Goal: Check status

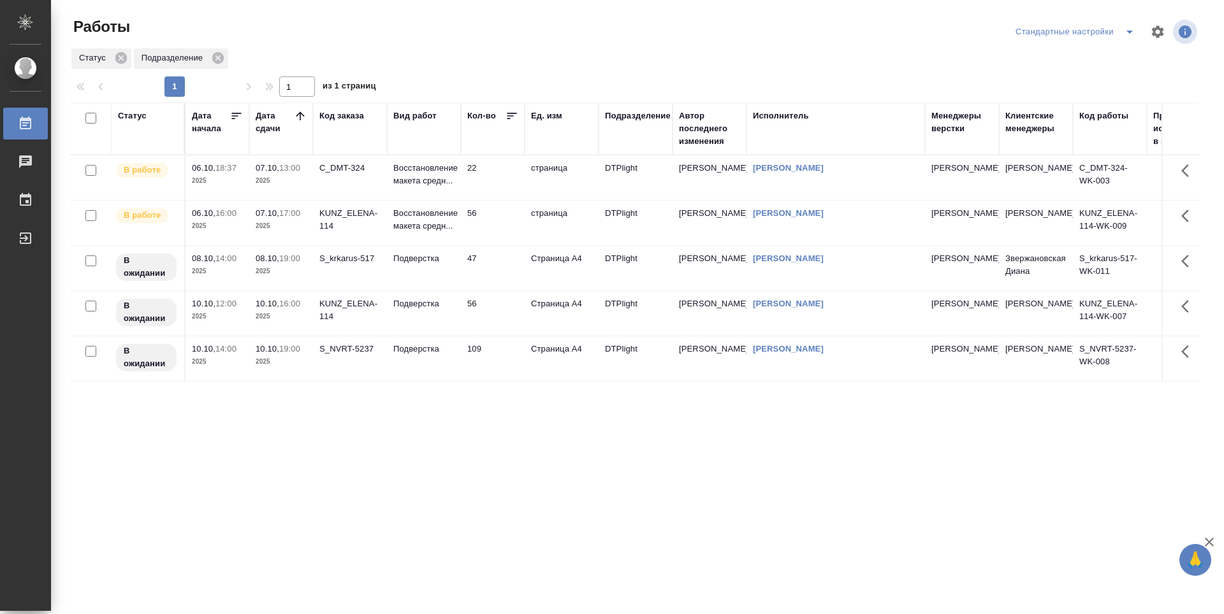
click at [412, 458] on div "Статус Дата начала Дата сдачи Код заказа Вид работ Кол-во Ед. изм Подразделение…" at bounding box center [634, 332] width 1129 height 459
click at [286, 232] on p "2025" at bounding box center [281, 226] width 51 height 13
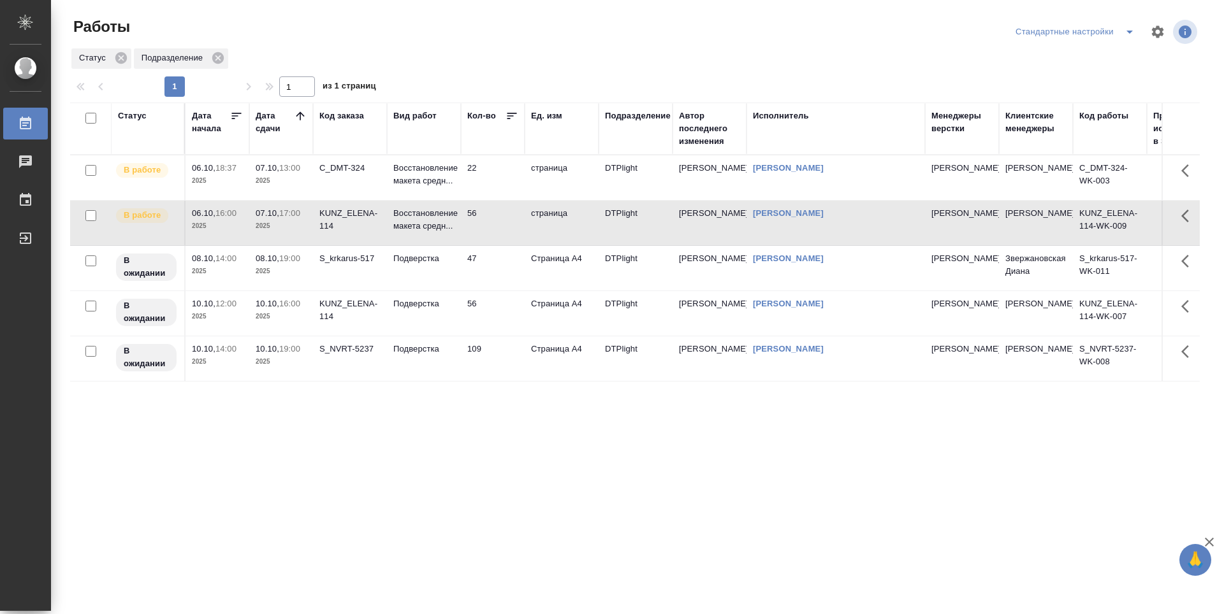
click at [488, 178] on td "22" at bounding box center [493, 178] width 64 height 45
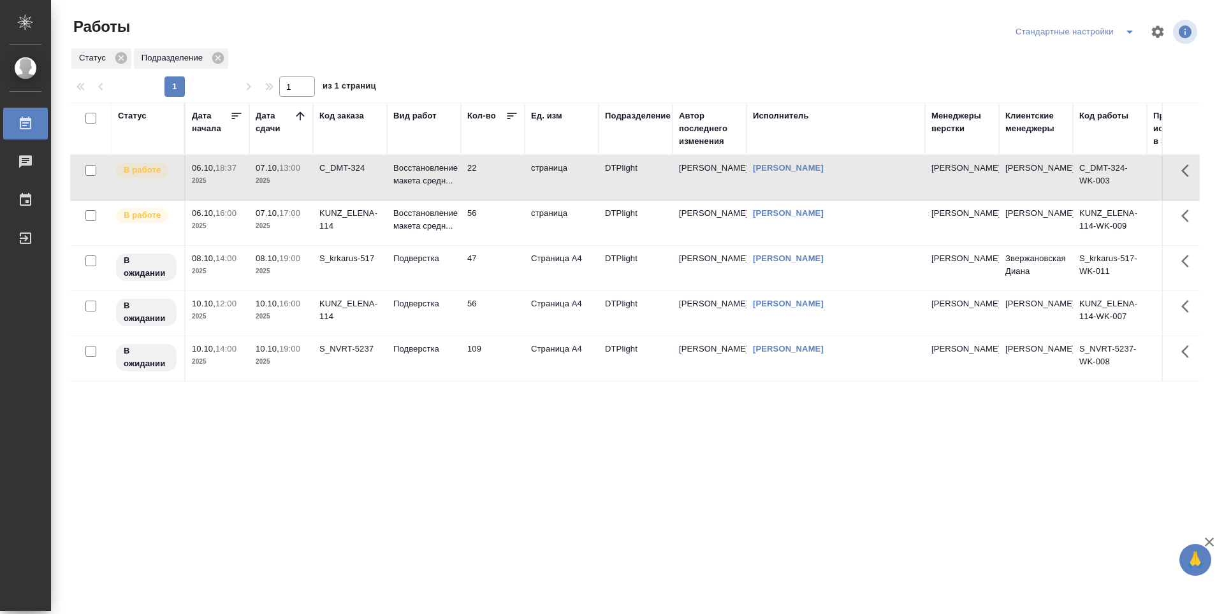
click at [503, 222] on td "56" at bounding box center [493, 223] width 64 height 45
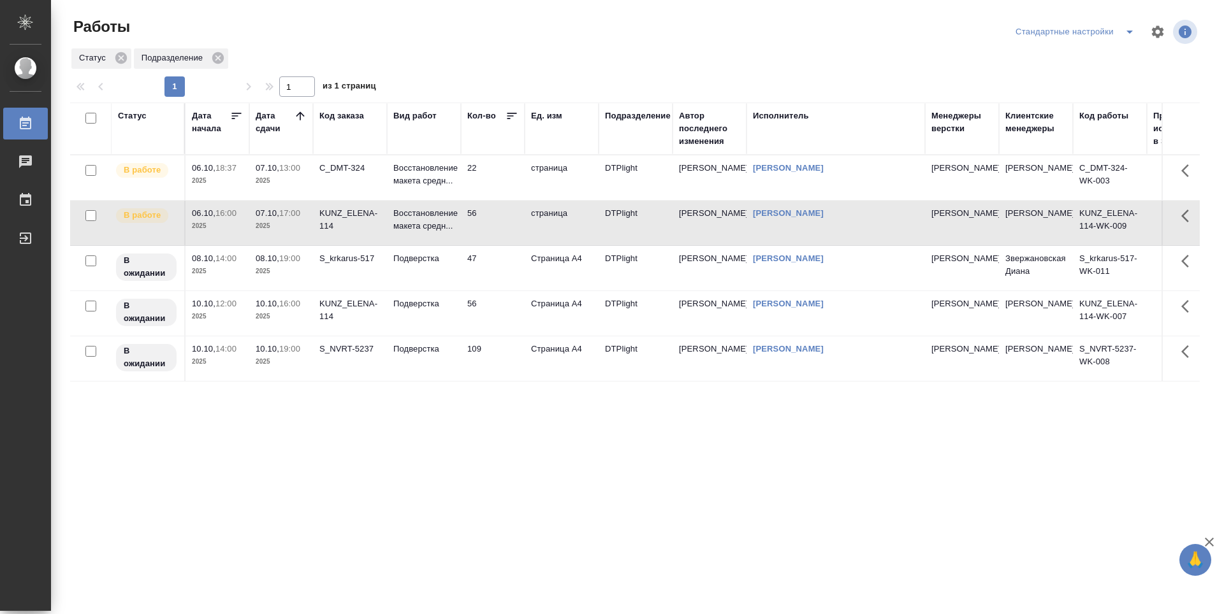
click at [503, 268] on td "47" at bounding box center [493, 268] width 64 height 45
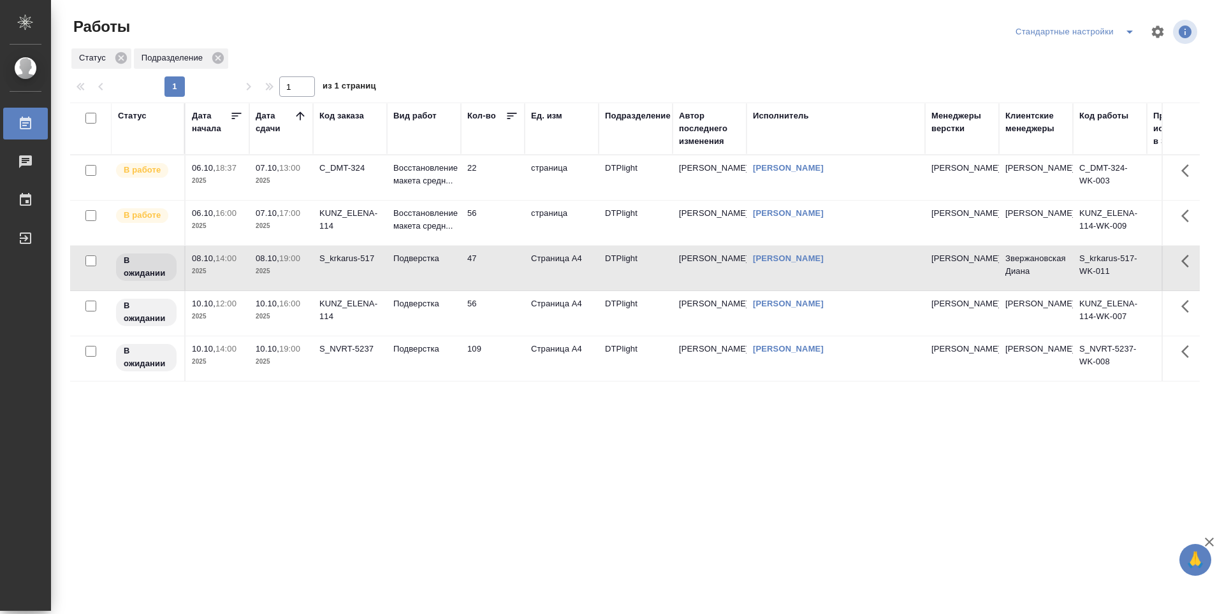
click at [497, 307] on td "56" at bounding box center [493, 313] width 64 height 45
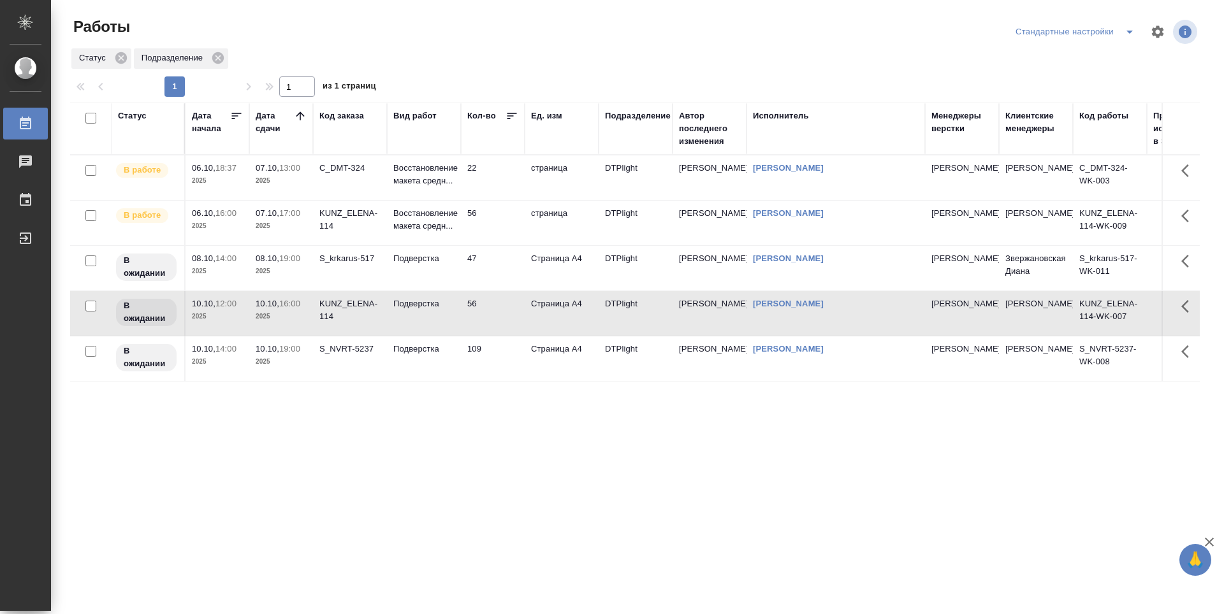
click at [498, 332] on td "56" at bounding box center [493, 313] width 64 height 45
click at [463, 403] on div "Статус Дата начала Дата сдачи Код заказа Вид работ Кол-во Ед. изм Подразделение…" at bounding box center [634, 332] width 1129 height 459
click at [485, 186] on td "22" at bounding box center [493, 178] width 64 height 45
